Goal: Transaction & Acquisition: Book appointment/travel/reservation

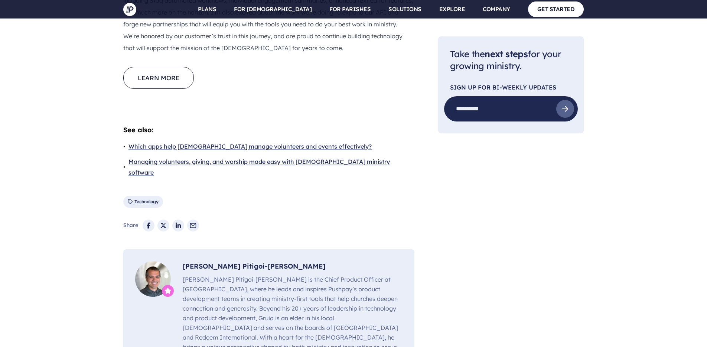
scroll to position [1566, 0]
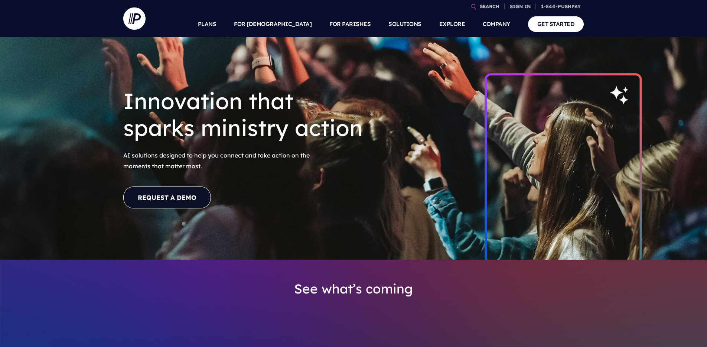
click at [185, 201] on link "REQUEST A DEMO" at bounding box center [167, 198] width 88 height 22
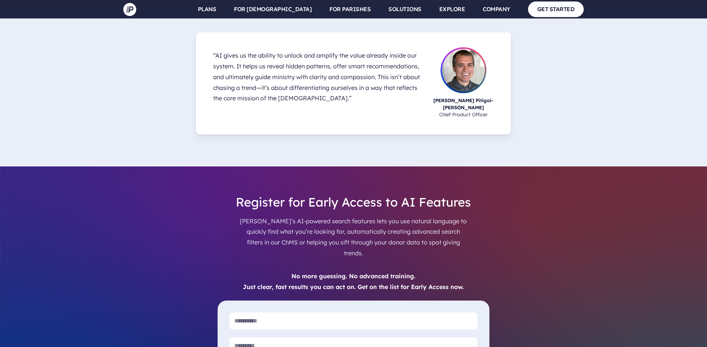
scroll to position [1775, 0]
